Goal: Transaction & Acquisition: Purchase product/service

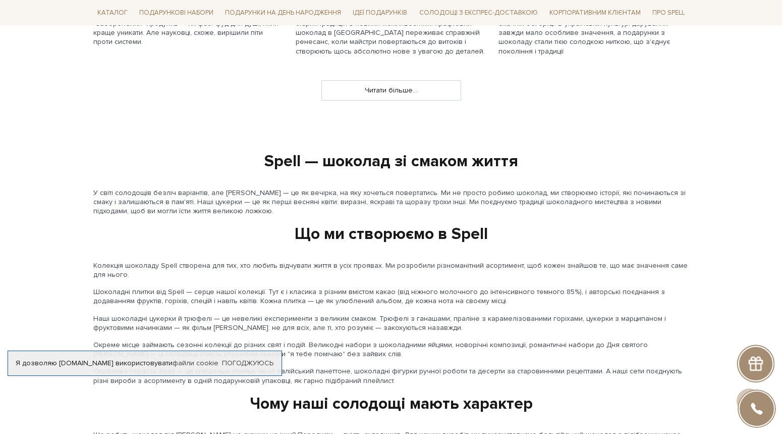
scroll to position [1102, 0]
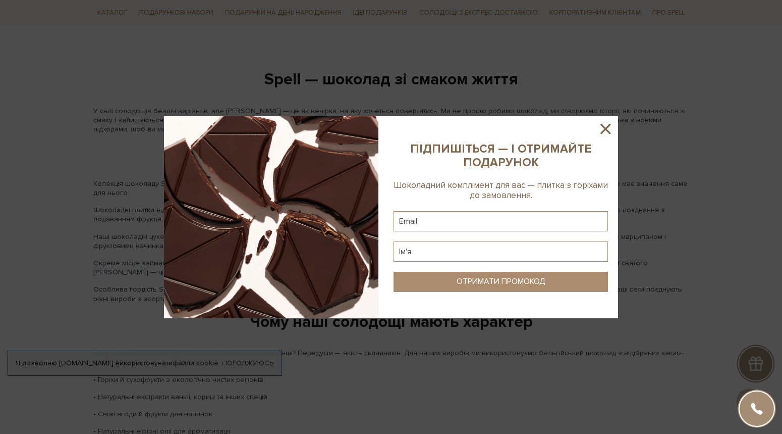
click at [608, 133] on icon at bounding box center [605, 128] width 17 height 17
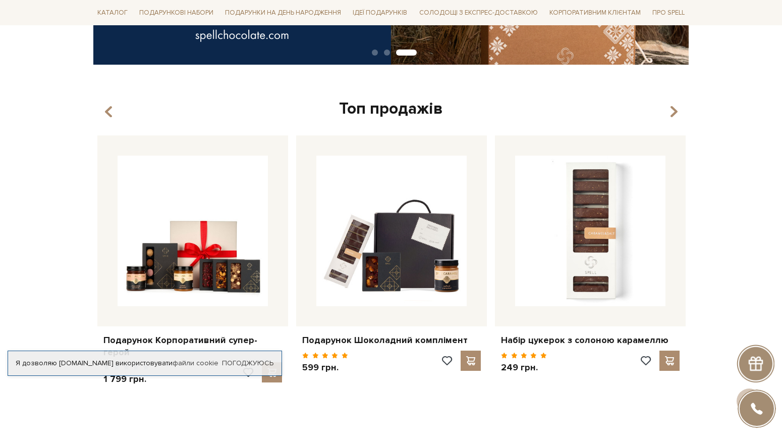
scroll to position [308, 0]
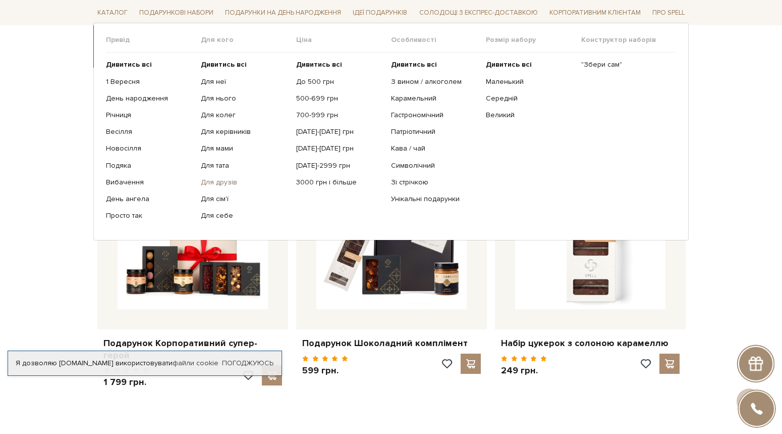
click at [222, 184] on link "Для друзів" at bounding box center [244, 182] width 87 height 9
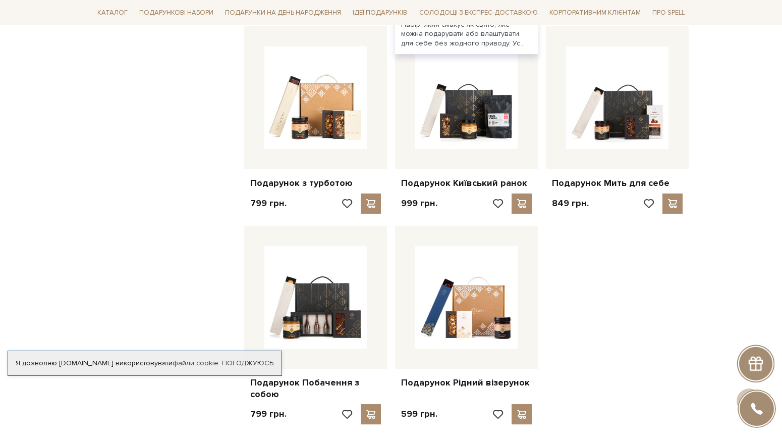
scroll to position [1032, 0]
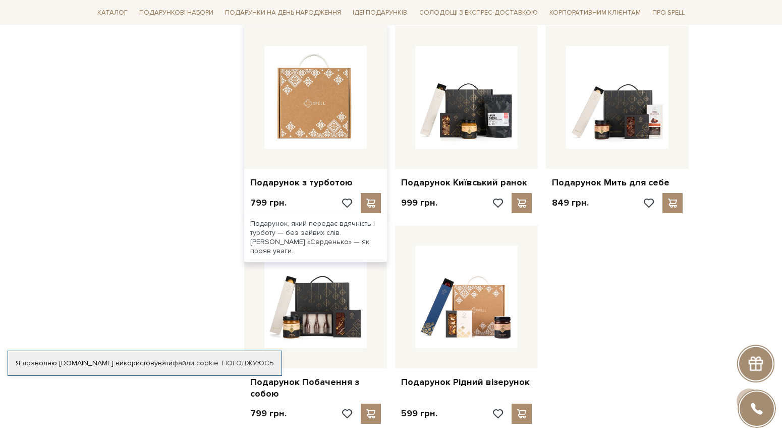
click at [324, 102] on img at bounding box center [316, 97] width 102 height 102
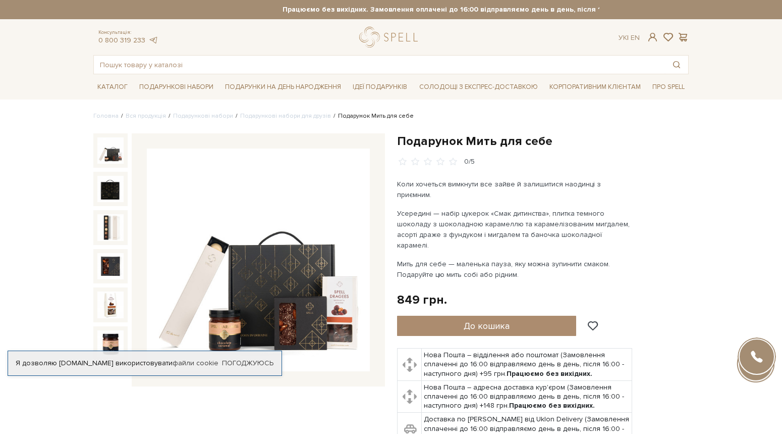
click at [293, 261] on img at bounding box center [258, 259] width 223 height 223
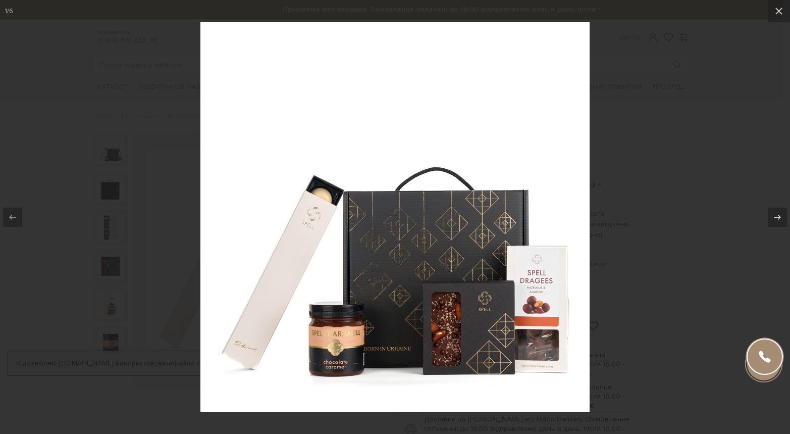
click at [713, 145] on div at bounding box center [395, 217] width 790 height 434
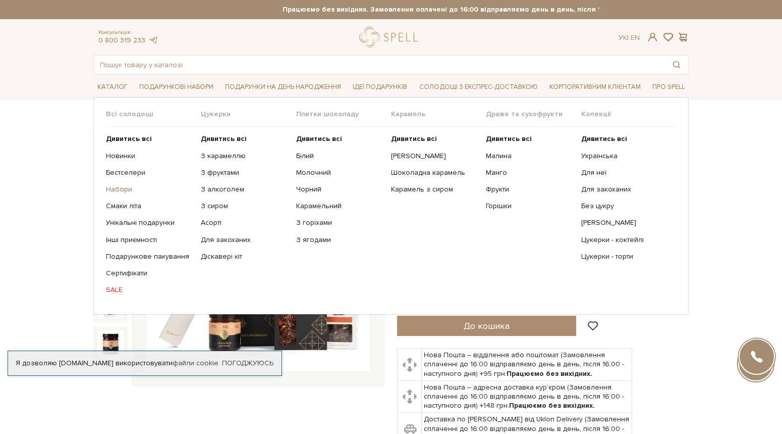
click at [124, 187] on link "Набори" at bounding box center [149, 189] width 87 height 9
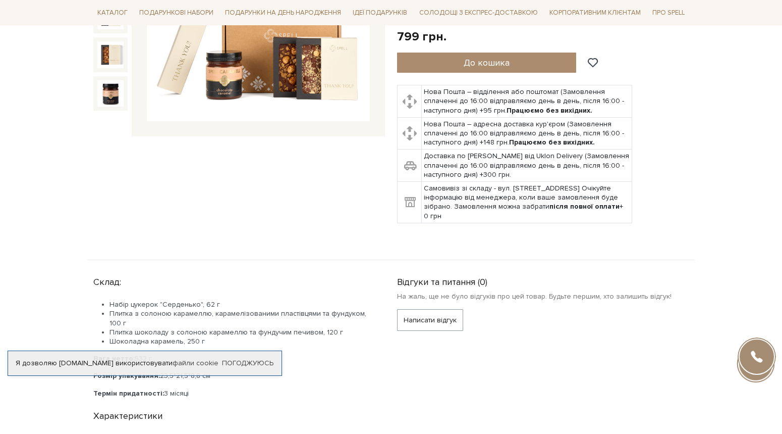
scroll to position [250, 0]
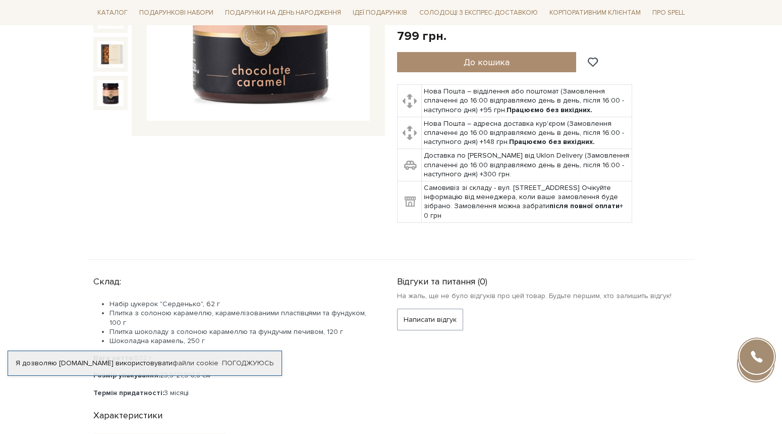
click at [104, 79] on div at bounding box center [110, 93] width 34 height 34
click at [106, 91] on img at bounding box center [110, 93] width 26 height 26
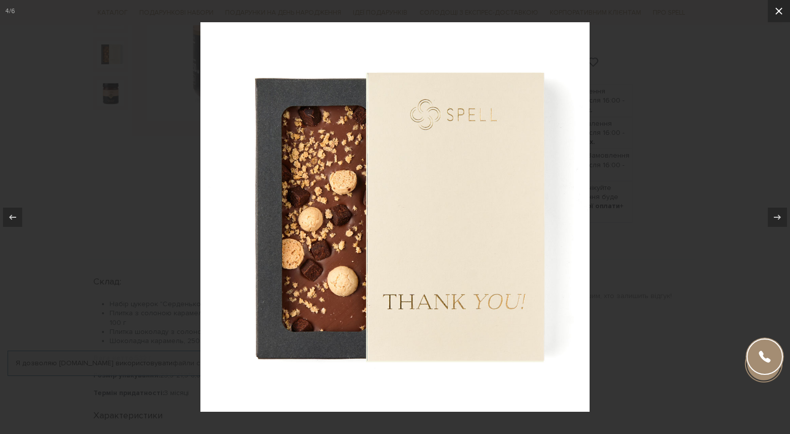
click at [777, 22] on button at bounding box center [779, 11] width 22 height 22
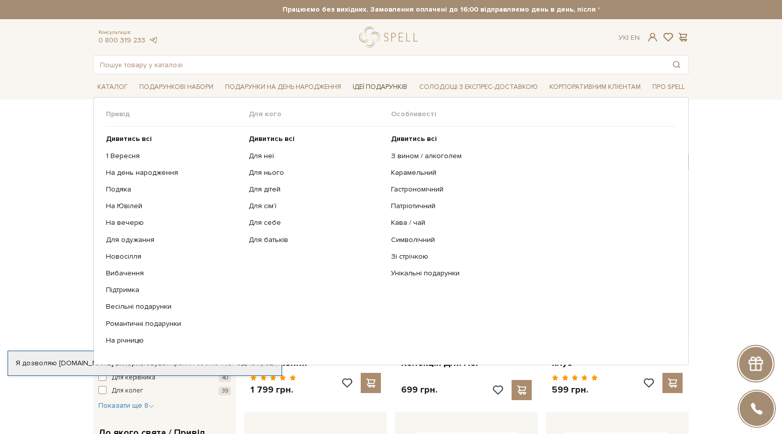
click at [383, 84] on span "Ідеї подарунків" at bounding box center [380, 87] width 63 height 16
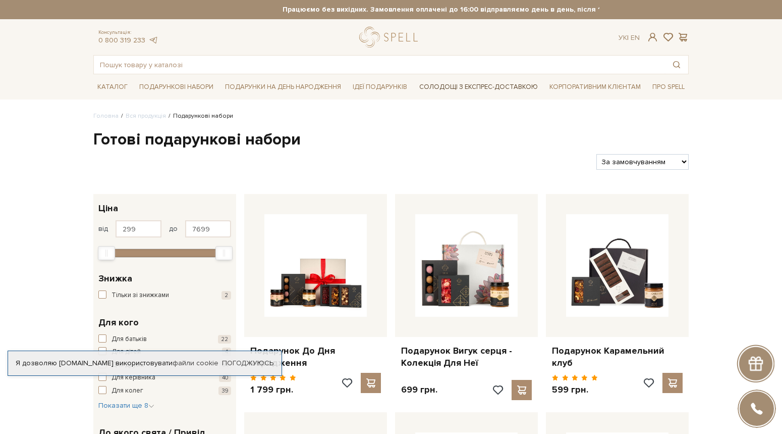
click at [448, 83] on link "Солодощі з експрес-доставкою" at bounding box center [478, 86] width 127 height 17
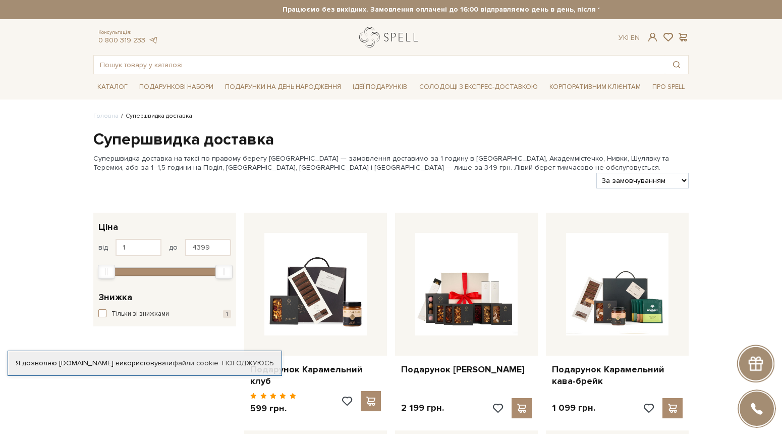
click at [408, 34] on link "logo" at bounding box center [390, 37] width 63 height 21
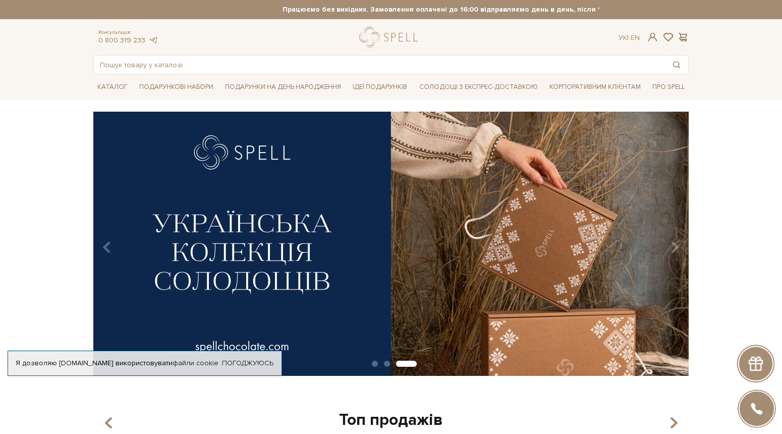
click at [391, 249] on img at bounding box center [391, 244] width 596 height 264
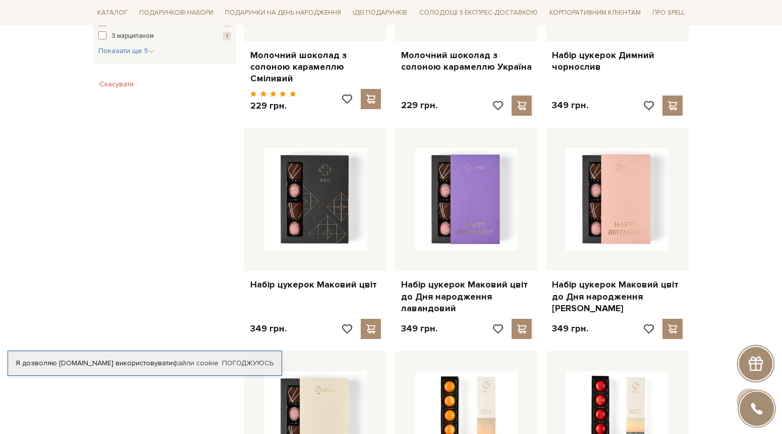
scroll to position [724, 0]
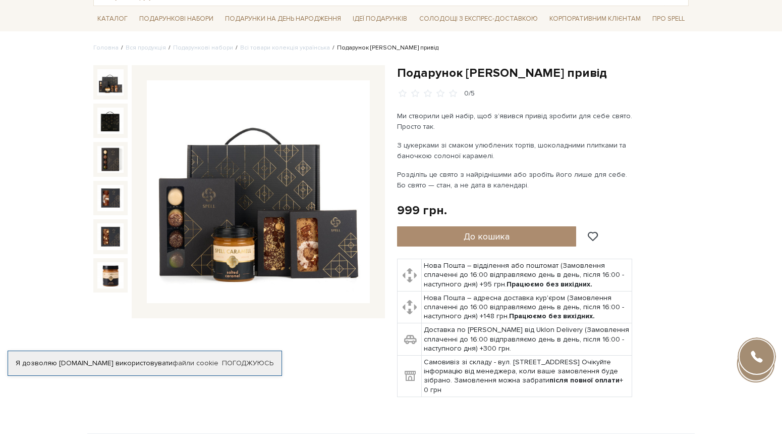
scroll to position [61, 0]
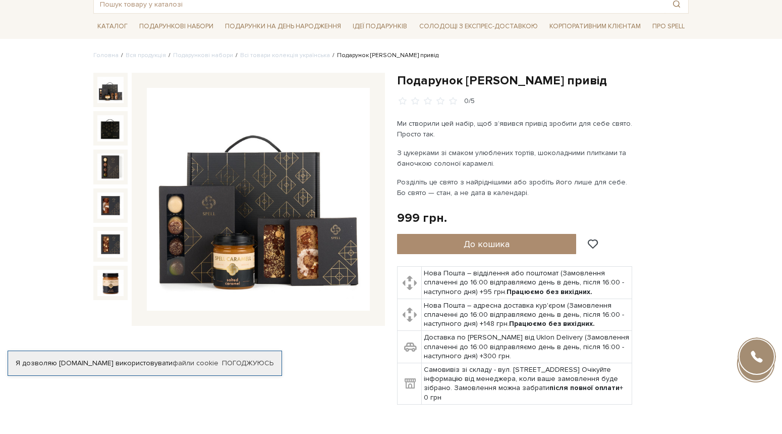
click at [115, 219] on div at bounding box center [110, 205] width 34 height 34
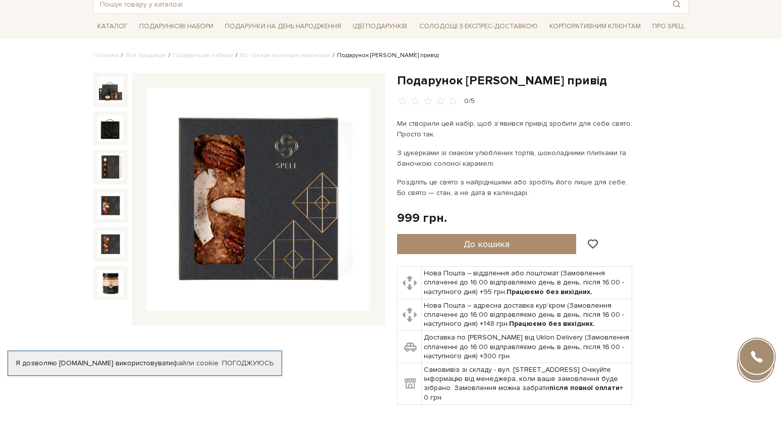
click at [115, 211] on img at bounding box center [110, 205] width 26 height 26
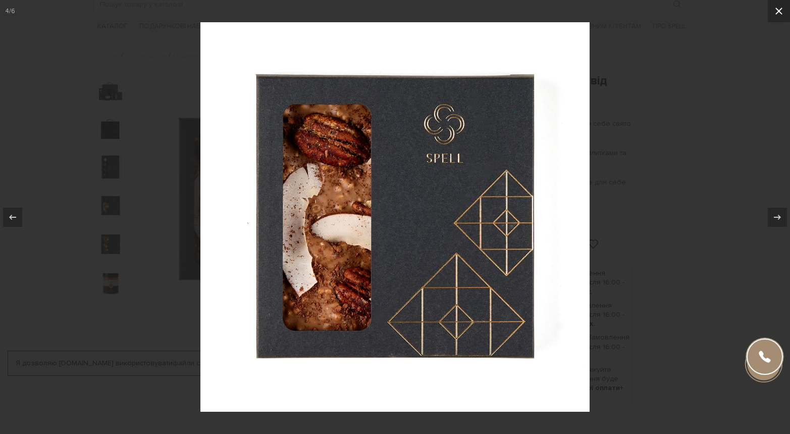
click at [771, 17] on button at bounding box center [779, 11] width 22 height 22
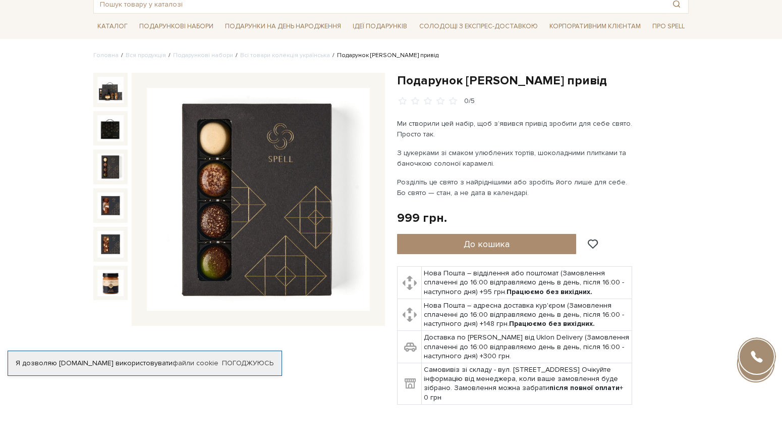
click at [101, 165] on img at bounding box center [110, 166] width 26 height 26
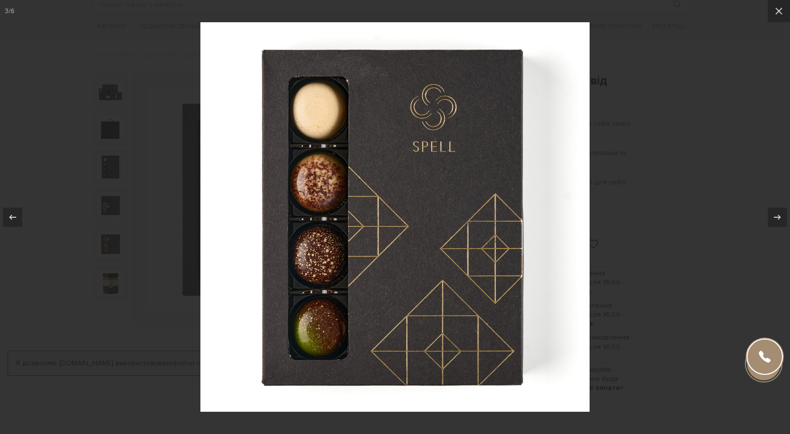
click at [109, 211] on div at bounding box center [395, 217] width 790 height 434
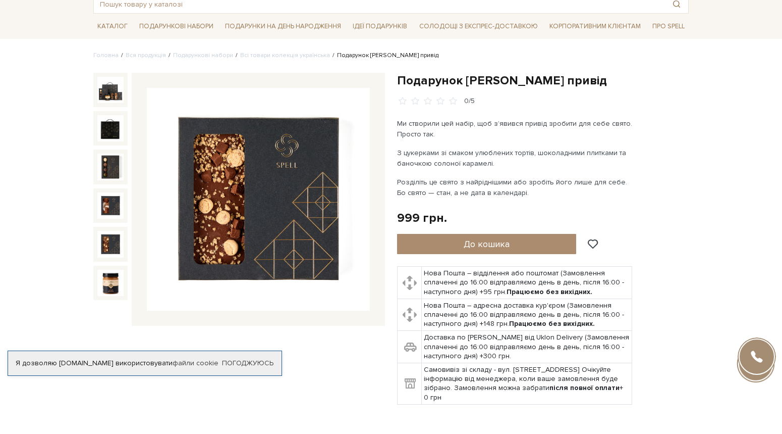
click at [109, 239] on img at bounding box center [110, 244] width 26 height 26
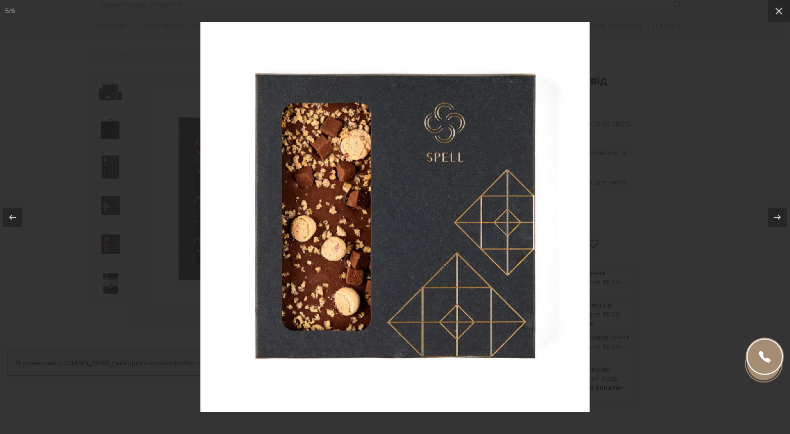
click at [104, 281] on div at bounding box center [395, 217] width 790 height 434
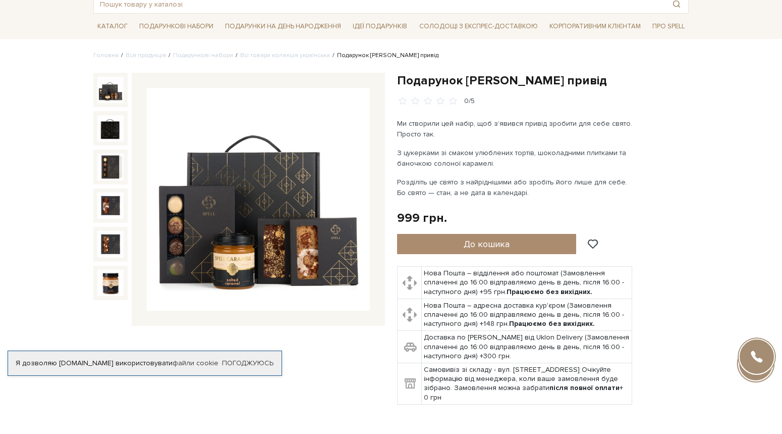
click at [99, 93] on img at bounding box center [110, 90] width 26 height 26
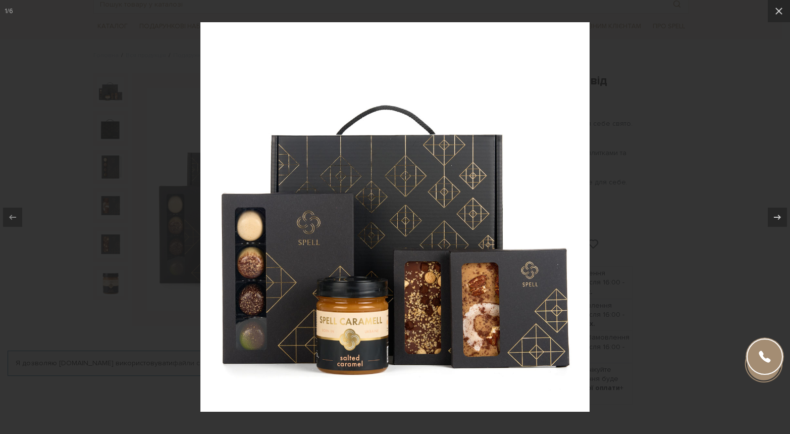
click at [130, 107] on div at bounding box center [395, 217] width 790 height 434
